Goal: Task Accomplishment & Management: Use online tool/utility

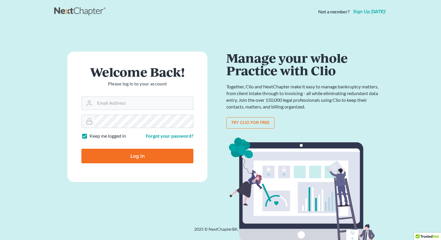
type input "marty@attorneyok.com"
click at [127, 148] on div "Log In" at bounding box center [137, 153] width 112 height 19
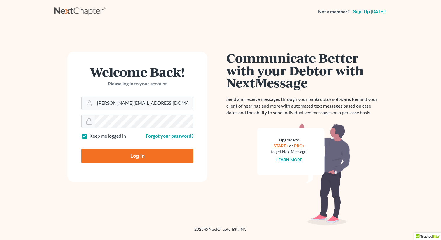
click at [126, 150] on input "Log In" at bounding box center [137, 156] width 112 height 15
type input "Thinking..."
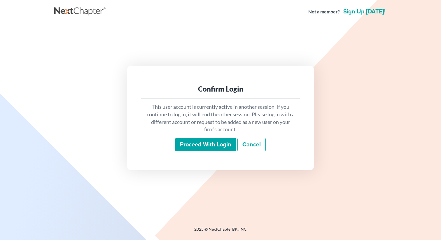
click at [194, 144] on input "Proceed with login" at bounding box center [205, 144] width 61 height 13
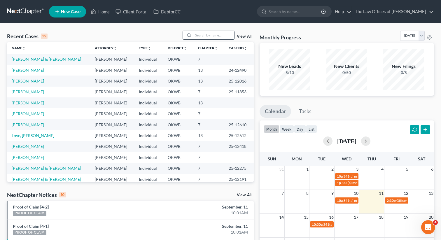
click at [221, 36] on input "search" at bounding box center [214, 35] width 41 height 8
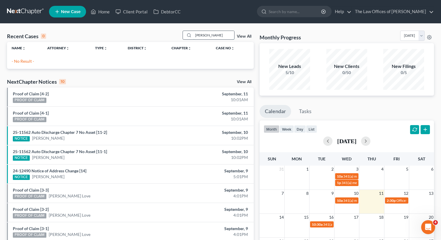
type input "[PERSON_NAME]"
